Goal: Entertainment & Leisure: Consume media (video, audio)

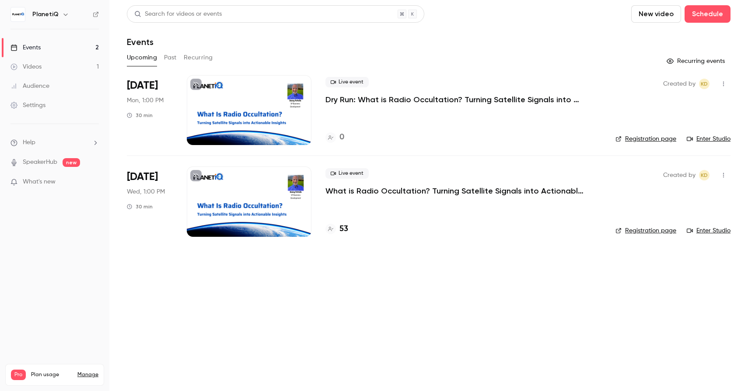
click at [375, 192] on p "What is Radio Occultation? Turning Satellite Signals into Actionable Insights" at bounding box center [456, 191] width 262 height 10
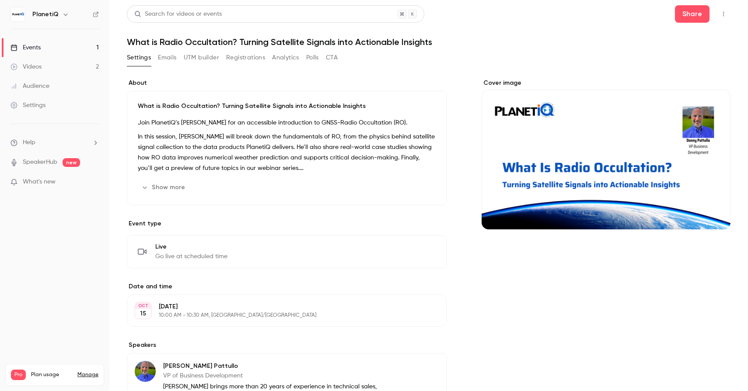
click at [170, 59] on button "Emails" at bounding box center [167, 58] width 18 height 14
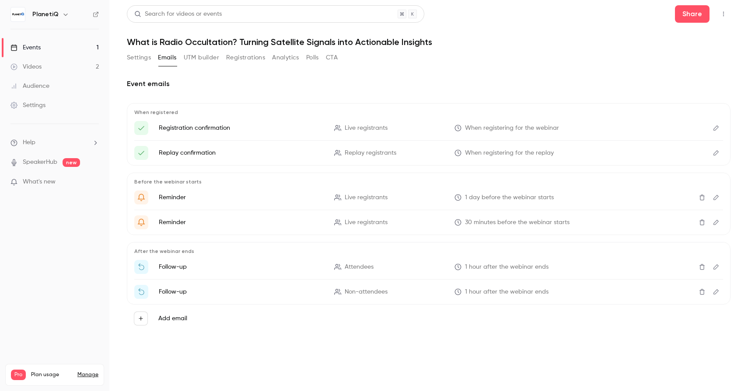
click at [33, 66] on div "Videos" at bounding box center [25, 67] width 31 height 9
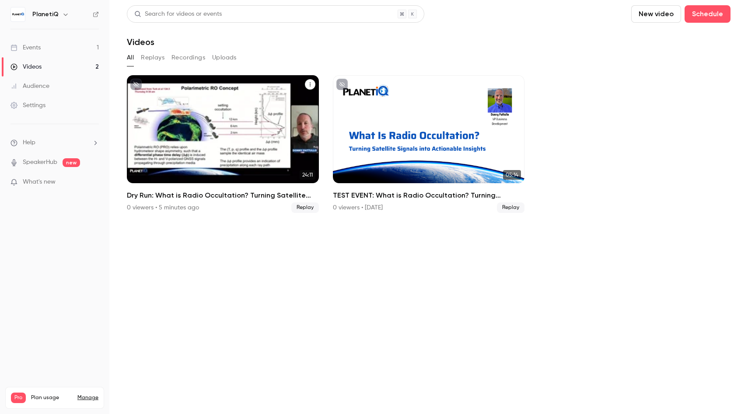
click at [242, 143] on div "Dry Run: What is Radio Occultation? Turning Satellite Signals into Actionable I…" at bounding box center [223, 129] width 192 height 108
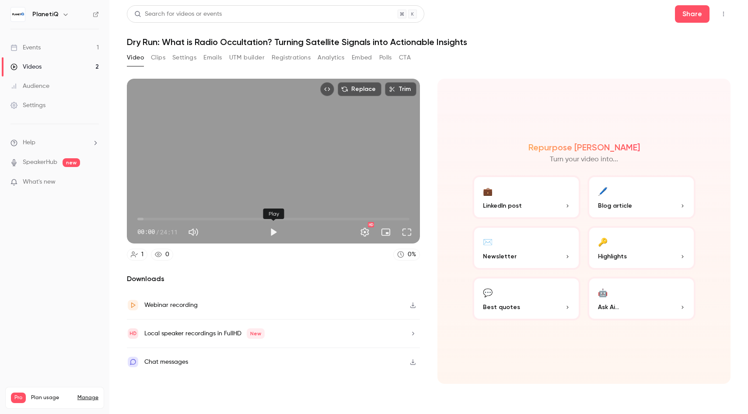
click at [274, 233] on button "Play" at bounding box center [273, 231] width 17 height 17
click at [144, 219] on span "00:04" at bounding box center [273, 219] width 272 height 14
click at [153, 217] on span "00:35" at bounding box center [273, 219] width 272 height 14
click at [160, 217] on span "01:59" at bounding box center [273, 219] width 272 height 14
click at [166, 217] on span "02:34" at bounding box center [273, 219] width 272 height 14
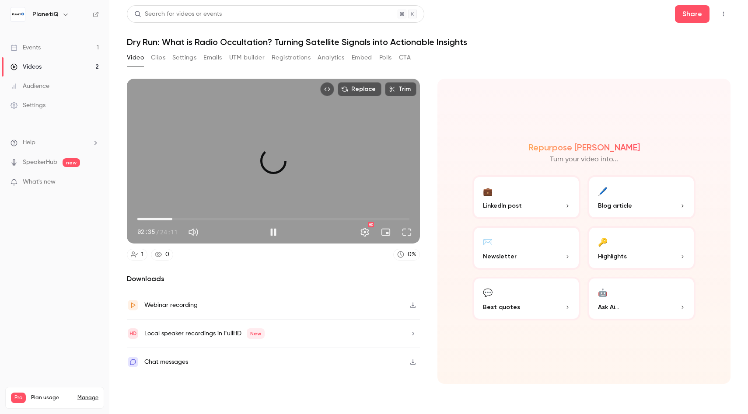
click at [172, 219] on span "03:06" at bounding box center [273, 219] width 272 height 14
click at [191, 218] on span "04:44" at bounding box center [273, 219] width 272 height 14
click at [198, 218] on span "05:22" at bounding box center [273, 219] width 272 height 14
click at [197, 219] on span "05:26" at bounding box center [198, 219] width 3 height 3
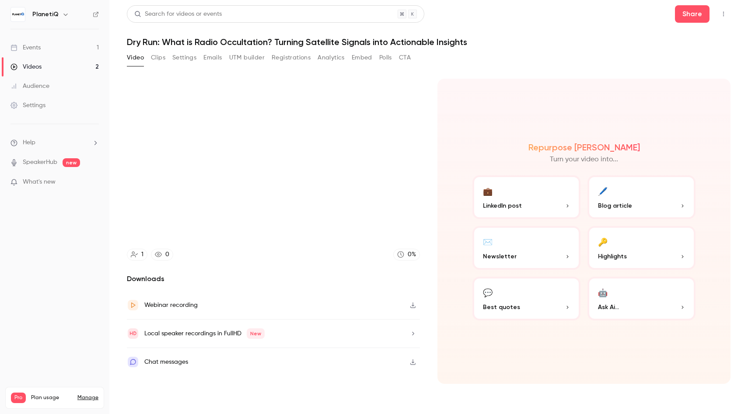
type input "*****"
